Goal: Transaction & Acquisition: Purchase product/service

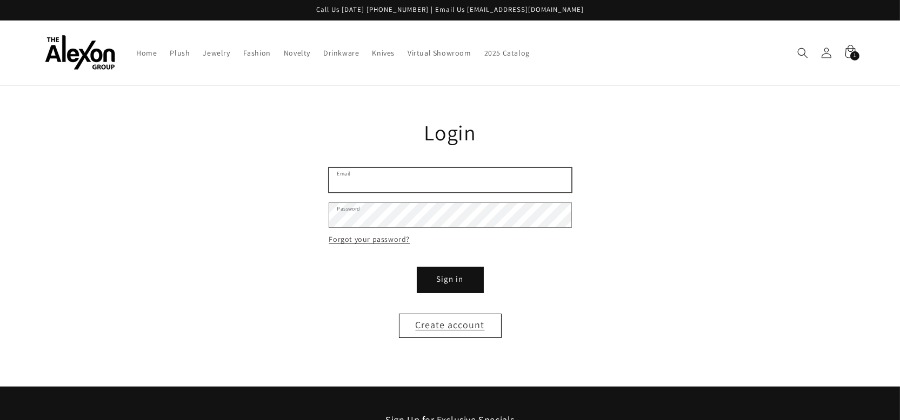
type input "**********"
click at [446, 269] on button "Sign in" at bounding box center [450, 280] width 65 height 24
click at [451, 268] on button "Sign in" at bounding box center [450, 280] width 65 height 24
click at [450, 268] on button "Sign in" at bounding box center [450, 280] width 65 height 24
click at [448, 268] on button "Sign in" at bounding box center [450, 280] width 65 height 24
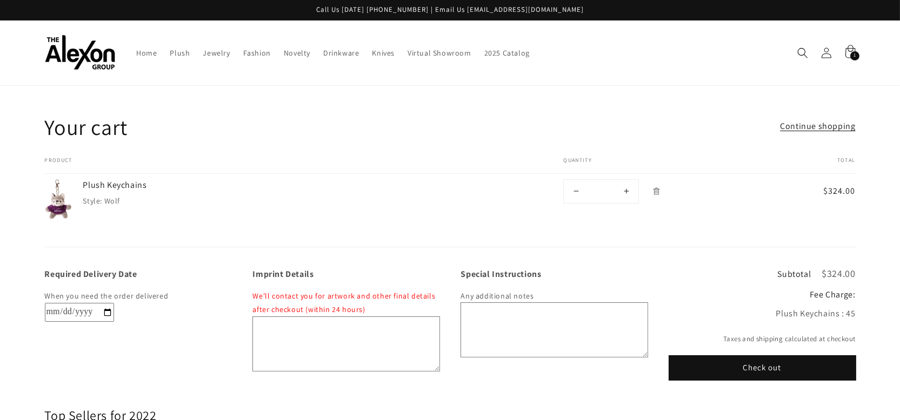
drag, startPoint x: 687, startPoint y: 42, endPoint x: 674, endPoint y: 42, distance: 13.0
click at [687, 42] on nav "Home Plush Jewelry Fashion Novelty Drinkware Knives Virtual Showroom 2025 Catal…" at bounding box center [455, 53] width 650 height 23
click at [170, 48] on span "Plush" at bounding box center [180, 53] width 20 height 10
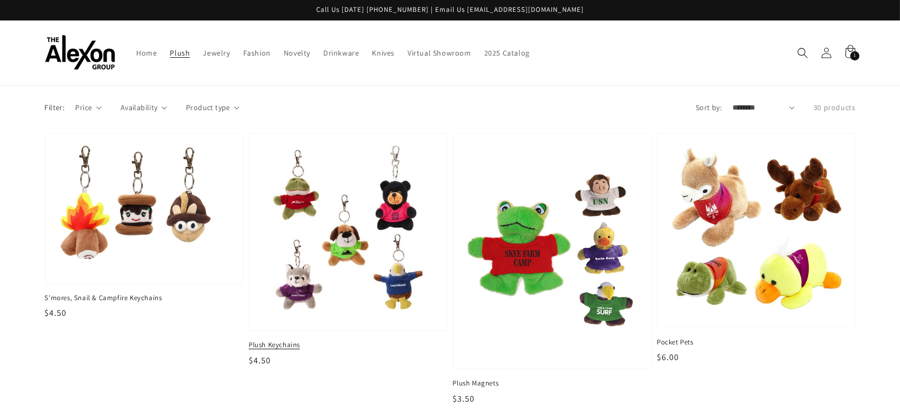
click at [295, 269] on img at bounding box center [347, 232] width 181 height 181
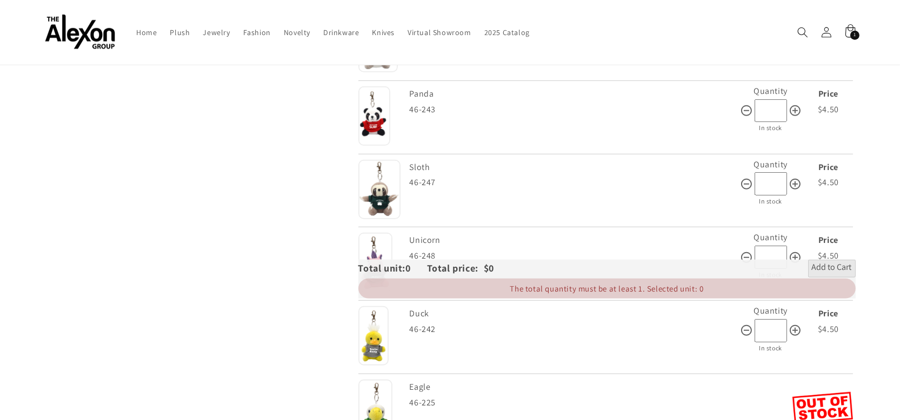
scroll to position [1201, 0]
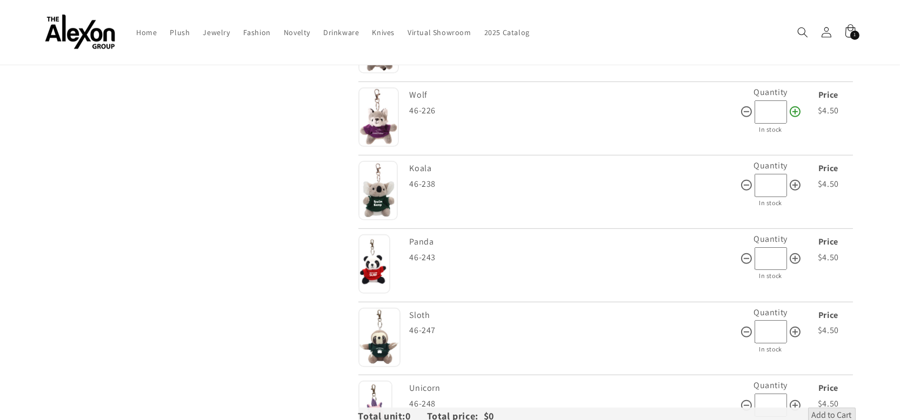
click at [793, 105] on icon at bounding box center [795, 111] width 13 height 13
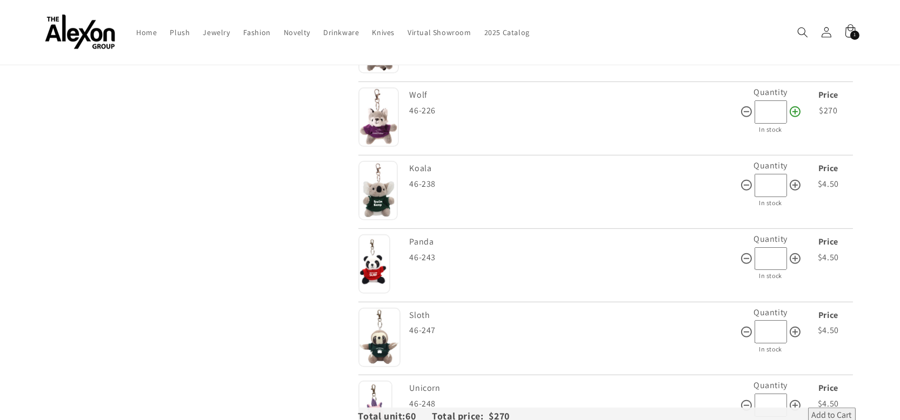
click at [793, 105] on icon at bounding box center [795, 111] width 13 height 13
click at [792, 105] on icon at bounding box center [795, 111] width 13 height 13
type input "**"
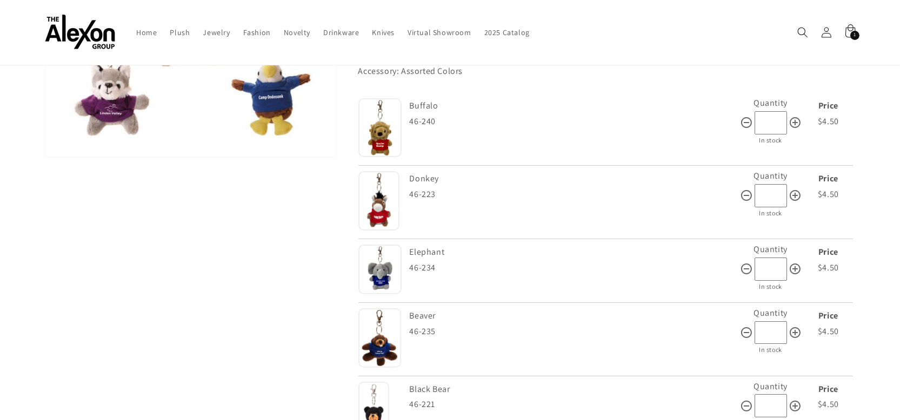
scroll to position [240, 0]
